Goal: Task Accomplishment & Management: Manage account settings

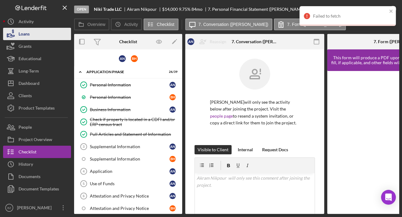
click at [27, 36] on div "Loans" at bounding box center [24, 35] width 11 height 14
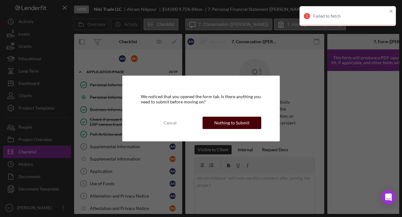
click at [244, 124] on div "Nothing to Submit" at bounding box center [231, 123] width 35 height 12
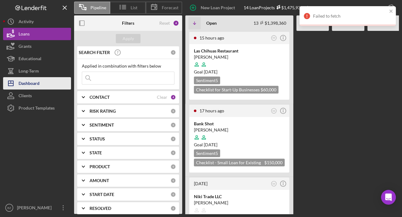
click at [37, 84] on div "Dashboard" at bounding box center [29, 84] width 21 height 14
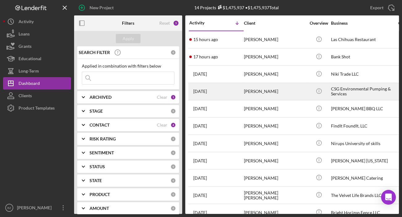
click at [224, 96] on div "[DATE] [PERSON_NAME]" at bounding box center [216, 91] width 54 height 16
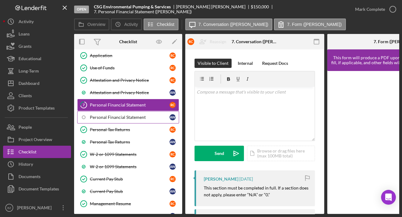
scroll to position [116, 0]
click at [134, 101] on link "7 Personal Financial Statement R C" at bounding box center [128, 105] width 102 height 12
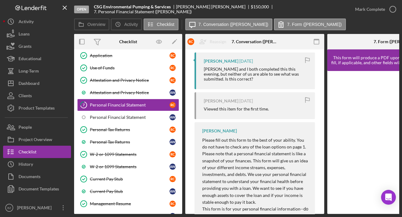
scroll to position [72, 0]
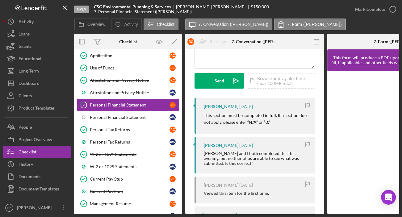
click at [138, 102] on div "Personal Financial Statement" at bounding box center [130, 104] width 80 height 5
click at [353, 46] on div at bounding box center [350, 41] width 46 height 15
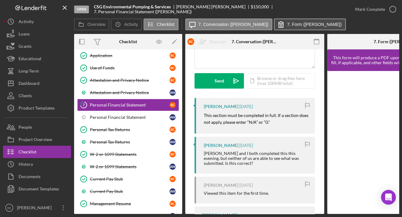
click at [287, 26] on label "7. Form ([PERSON_NAME])" at bounding box center [314, 24] width 55 height 5
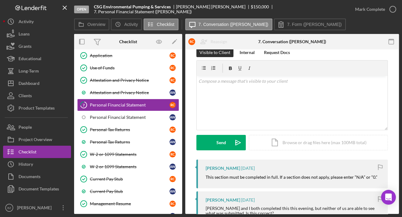
scroll to position [0, 0]
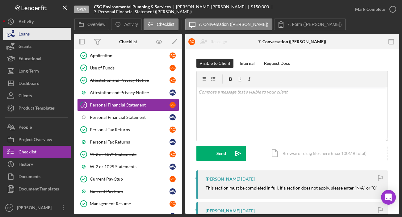
click at [33, 34] on button "Loans" at bounding box center [37, 34] width 68 height 12
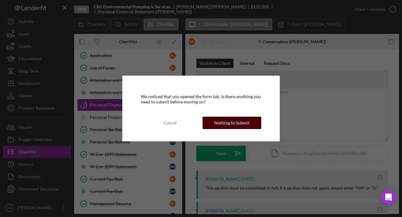
click at [216, 123] on div "Nothing to Submit" at bounding box center [231, 123] width 35 height 12
